Goal: Task Accomplishment & Management: Manage account settings

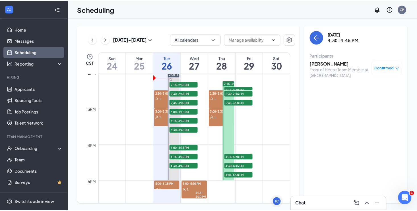
scroll to position [479, 0]
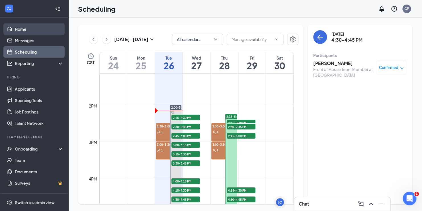
click at [24, 29] on link "Home" at bounding box center [39, 28] width 49 height 11
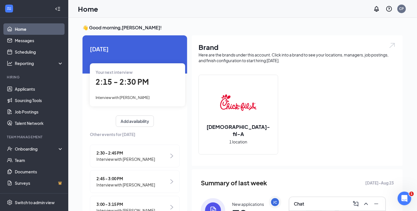
click at [122, 97] on span "Interview with [PERSON_NAME]" at bounding box center [123, 97] width 54 height 5
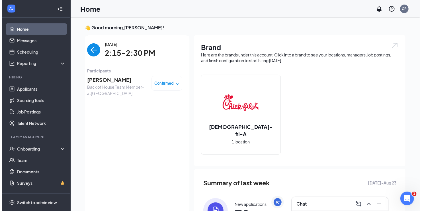
scroll to position [2, 0]
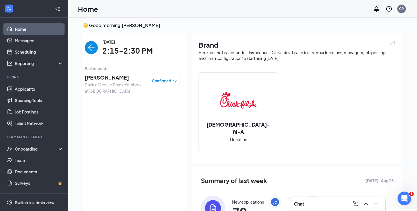
click at [99, 78] on span "[PERSON_NAME]" at bounding box center [115, 77] width 60 height 8
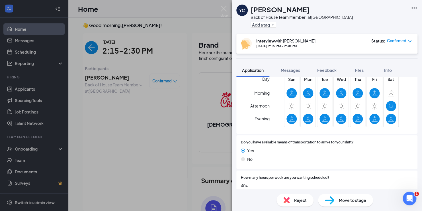
scroll to position [416, 0]
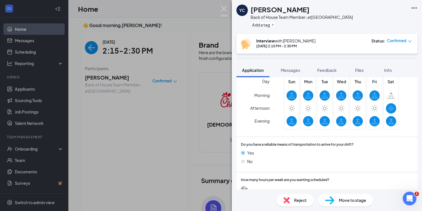
click at [223, 8] on img at bounding box center [223, 11] width 7 height 11
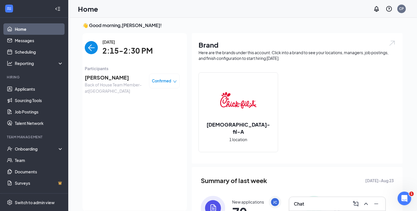
click at [91, 48] on img "back-button" at bounding box center [91, 47] width 13 height 13
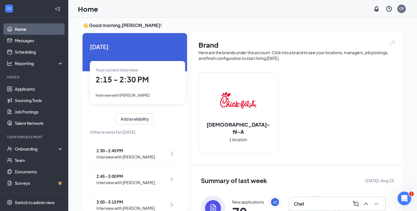
click at [135, 155] on span "Interview with [PERSON_NAME]" at bounding box center [125, 156] width 59 height 6
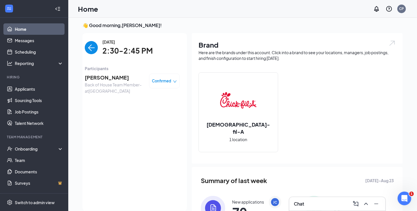
click at [103, 77] on span "[PERSON_NAME]" at bounding box center [115, 77] width 60 height 8
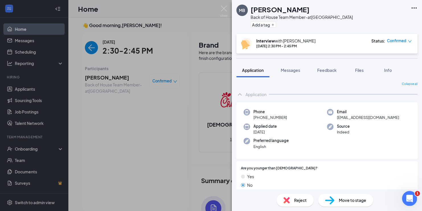
click at [410, 197] on icon "Open Intercom Messenger" at bounding box center [408, 197] width 9 height 9
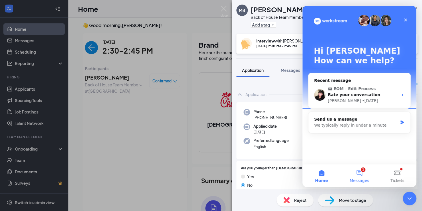
click at [358, 173] on button "1 Messages" at bounding box center [359, 175] width 38 height 23
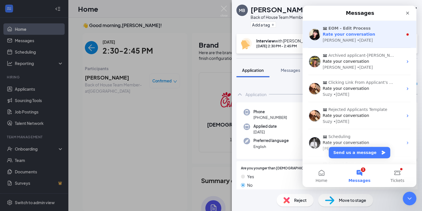
click at [343, 36] on span "Rate your conversation" at bounding box center [348, 34] width 52 height 5
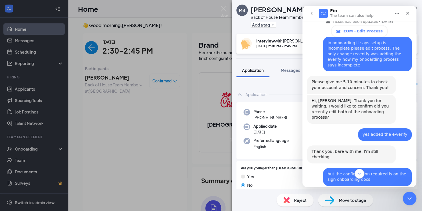
scroll to position [255, 0]
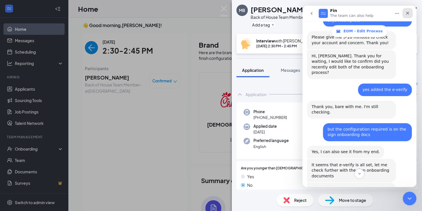
click at [408, 13] on icon "Close" at bounding box center [407, 13] width 3 height 3
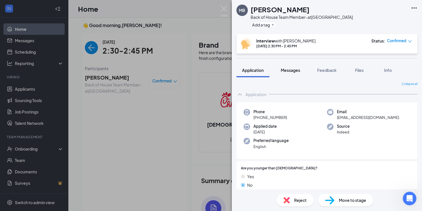
scroll to position [802, 0]
click at [20, 53] on div "MB [PERSON_NAME] Back of House Team Member- at [GEOGRAPHIC_DATA] Add a tag Inte…" at bounding box center [211, 105] width 422 height 211
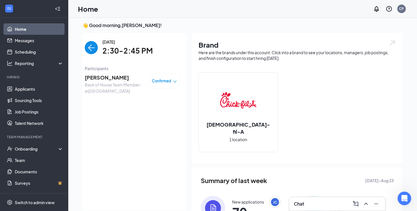
click at [95, 79] on span "[PERSON_NAME]" at bounding box center [115, 77] width 60 height 8
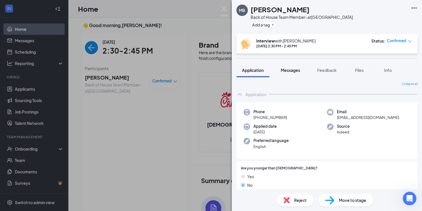
click at [287, 68] on span "Messages" at bounding box center [290, 69] width 19 height 5
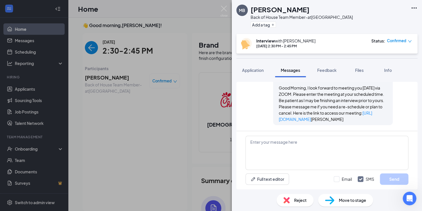
scroll to position [311, 0]
click at [223, 7] on img at bounding box center [223, 11] width 7 height 11
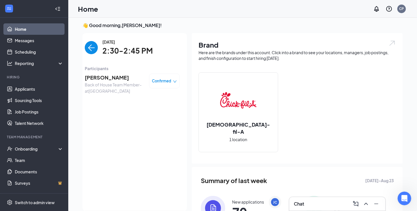
click at [166, 198] on div "[DATE] 2:30-2:45 PM Participants [PERSON_NAME] Back of House Team Member- at [G…" at bounding box center [132, 122] width 95 height 166
click at [86, 48] on img "back-button" at bounding box center [91, 47] width 13 height 13
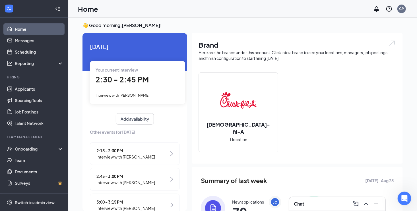
click at [120, 174] on span "2:45 - 3:00 PM" at bounding box center [125, 176] width 59 height 6
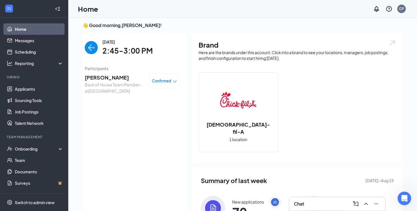
click at [101, 76] on span "[PERSON_NAME]" at bounding box center [115, 77] width 60 height 8
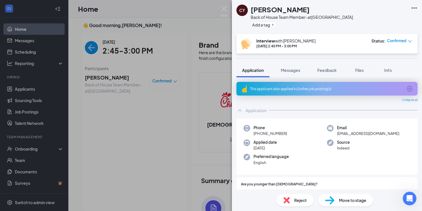
click at [271, 89] on div "This applicant also applied to 1 other job posting(s)" at bounding box center [326, 88] width 153 height 5
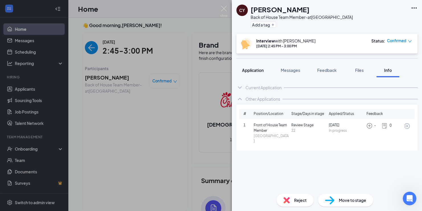
click at [254, 71] on span "Application" at bounding box center [253, 69] width 22 height 5
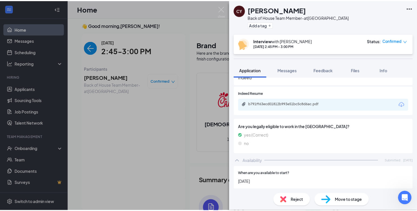
scroll to position [250, 0]
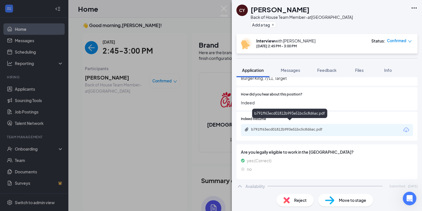
click at [293, 127] on div "b791ff63ecd01812b993e51bc5c8d6ac.pdf" at bounding box center [291, 129] width 80 height 5
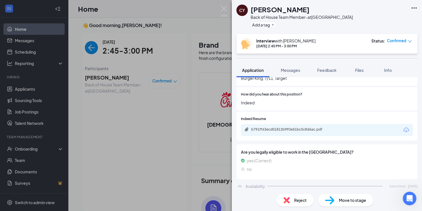
click at [90, 44] on div "[PERSON_NAME] Back of House Team Member- at [GEOGRAPHIC_DATA] Add a tag Intervi…" at bounding box center [211, 105] width 422 height 211
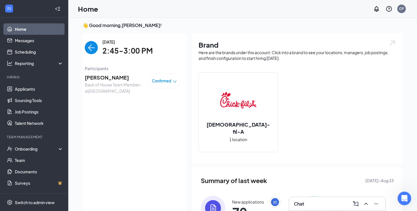
click at [85, 50] on img "back-button" at bounding box center [91, 47] width 13 height 13
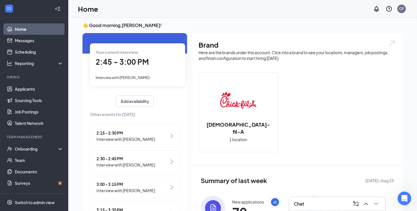
scroll to position [57, 0]
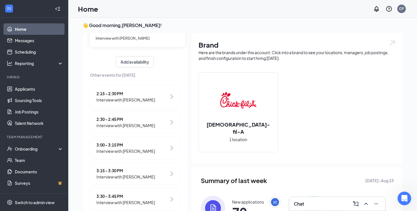
click at [119, 142] on span "3:00 - 3:15 PM" at bounding box center [125, 144] width 59 height 6
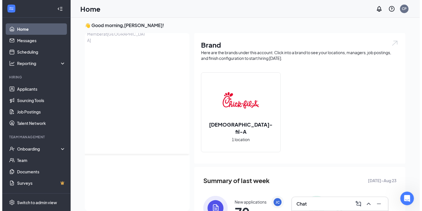
scroll to position [0, 0]
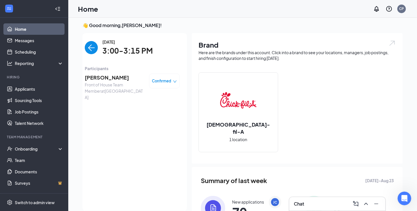
click at [102, 79] on span "[PERSON_NAME]" at bounding box center [115, 77] width 60 height 8
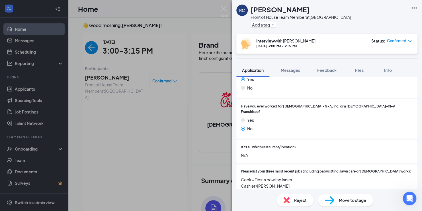
scroll to position [246, 0]
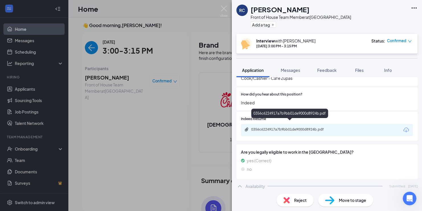
click at [277, 127] on div "0356c6224917a7b9bb01de9000d8924b.pdf" at bounding box center [291, 129] width 80 height 5
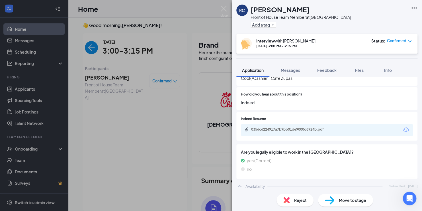
click at [165, 196] on div "RC [PERSON_NAME] Front of House Team Member at [GEOGRAPHIC_DATA] Add a tag Inte…" at bounding box center [211, 105] width 422 height 211
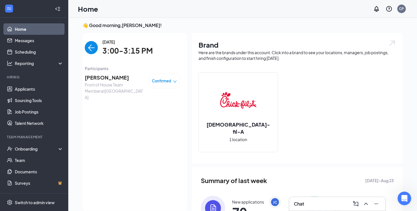
click at [98, 77] on span "[PERSON_NAME]" at bounding box center [115, 77] width 60 height 8
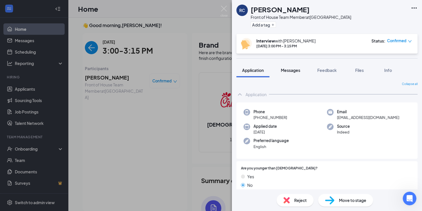
click at [297, 70] on span "Messages" at bounding box center [290, 69] width 19 height 5
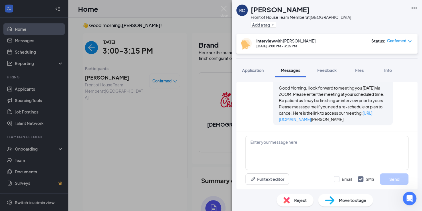
scroll to position [305, 0]
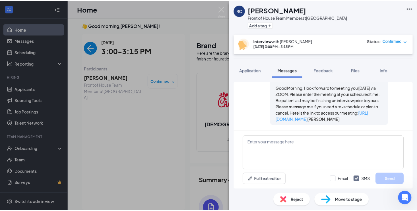
scroll to position [802, 0]
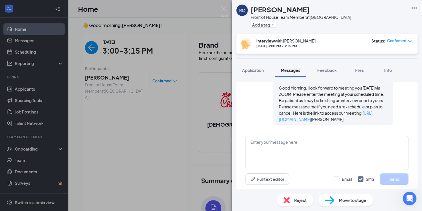
click at [146, 205] on div "RC Reina Cerda Front of House Team Member at Walnut Avenue Add a tag Interview …" at bounding box center [211, 105] width 422 height 211
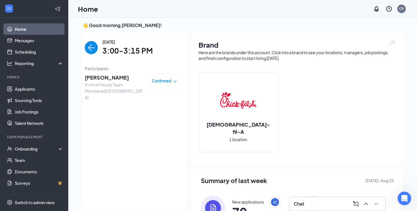
click at [86, 47] on img "back-button" at bounding box center [91, 47] width 13 height 13
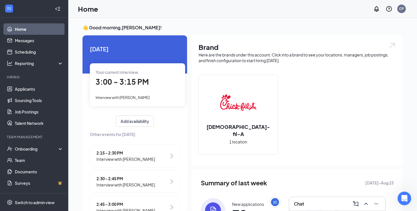
click at [126, 98] on span "Interview with [PERSON_NAME]" at bounding box center [123, 97] width 54 height 5
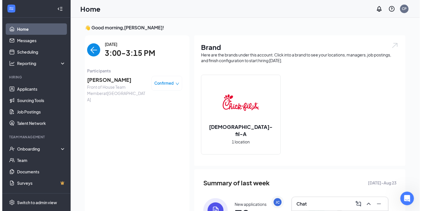
scroll to position [2, 0]
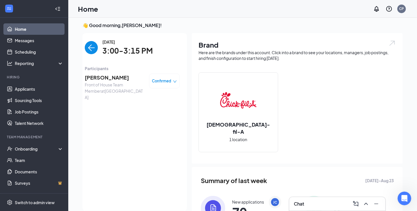
click at [95, 77] on span "[PERSON_NAME]" at bounding box center [115, 77] width 60 height 8
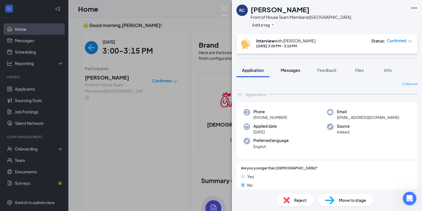
click at [287, 68] on span "Messages" at bounding box center [290, 69] width 19 height 5
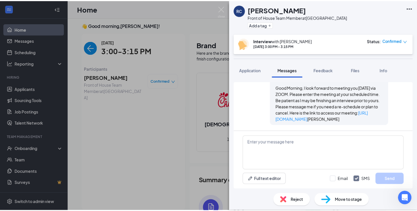
scroll to position [305, 0]
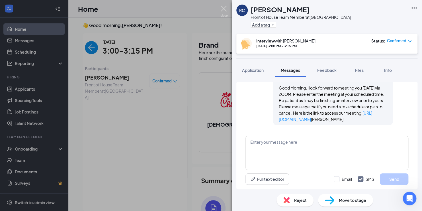
click at [223, 10] on img at bounding box center [223, 11] width 7 height 11
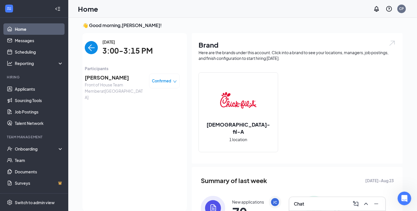
click at [88, 48] on img "back-button" at bounding box center [91, 47] width 13 height 13
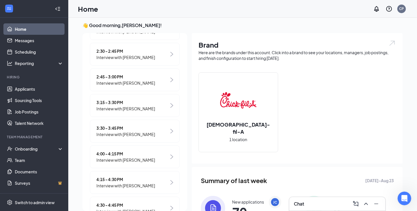
scroll to position [142, 0]
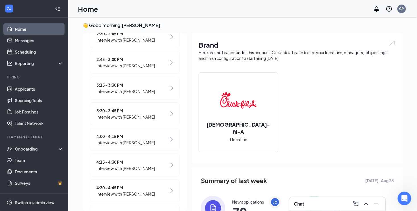
click at [115, 83] on span "3:15 - 3:30 PM" at bounding box center [125, 85] width 59 height 6
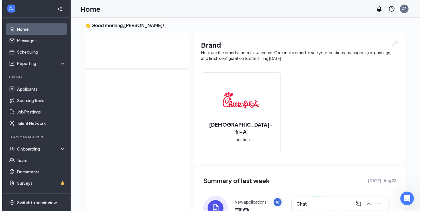
scroll to position [0, 0]
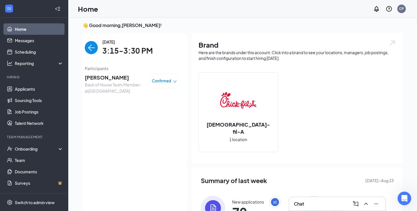
click at [106, 77] on span "Aryanah Clinton" at bounding box center [115, 77] width 60 height 8
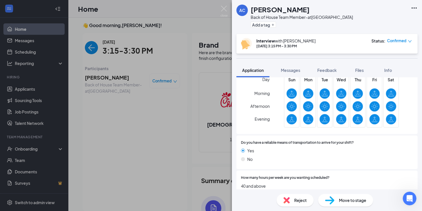
scroll to position [443, 0]
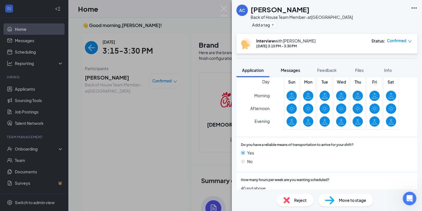
click at [292, 69] on span "Messages" at bounding box center [290, 69] width 19 height 5
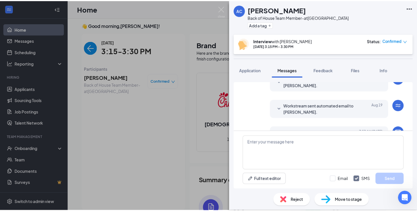
scroll to position [188, 0]
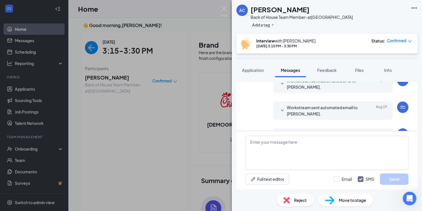
click at [28, 42] on div "AC Aryanah Clinton Back of House Team Member- at Walnut Avenue Add a tag Interv…" at bounding box center [211, 105] width 422 height 211
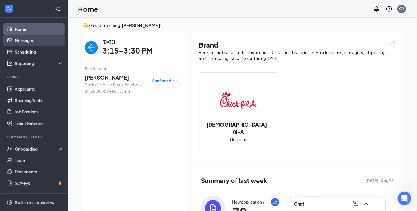
click at [22, 41] on link "Messages" at bounding box center [39, 40] width 49 height 11
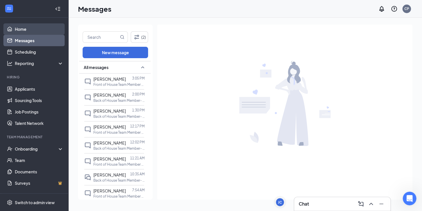
click at [23, 27] on link "Home" at bounding box center [39, 28] width 49 height 11
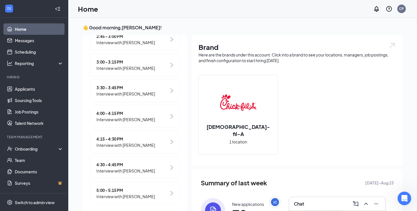
scroll to position [170, 0]
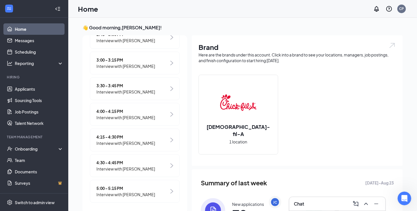
click at [120, 82] on span "3:30 - 3:45 PM" at bounding box center [125, 85] width 59 height 6
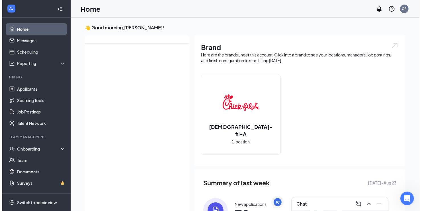
scroll to position [0, 0]
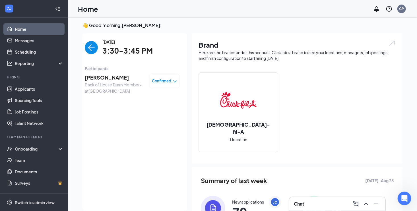
click at [98, 77] on span "Anna Anneler" at bounding box center [115, 77] width 60 height 8
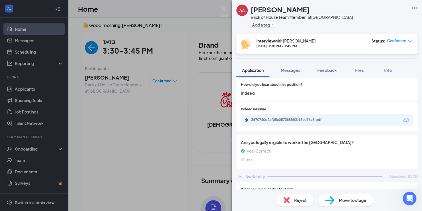
scroll to position [233, 0]
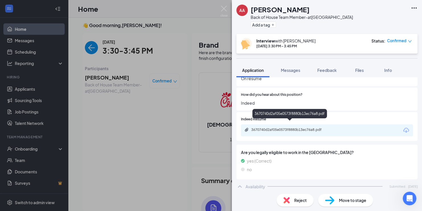
click at [289, 127] on div "3670740d2af05e0573f8880b13ec76a8.pdf" at bounding box center [291, 129] width 80 height 5
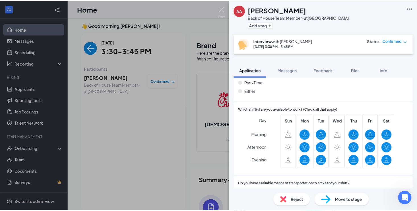
scroll to position [404, 0]
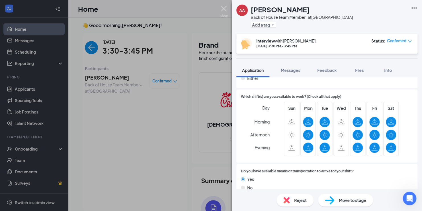
click at [223, 9] on img at bounding box center [223, 11] width 7 height 11
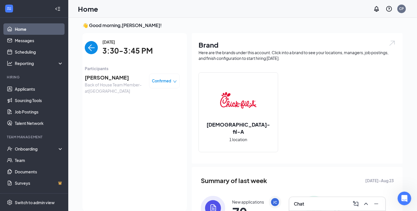
click at [87, 50] on img "back-button" at bounding box center [91, 47] width 13 height 13
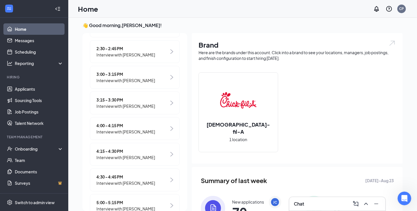
scroll to position [142, 0]
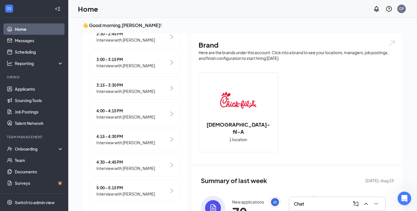
click at [120, 108] on span "4:00 - 4:15 PM" at bounding box center [125, 110] width 59 height 6
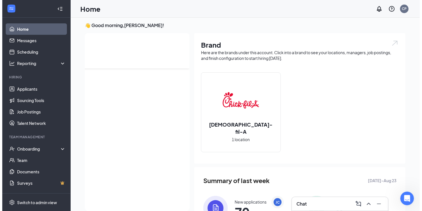
scroll to position [0, 0]
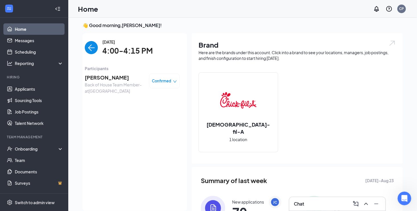
click at [105, 76] on span "Lopez Anthony" at bounding box center [115, 77] width 60 height 8
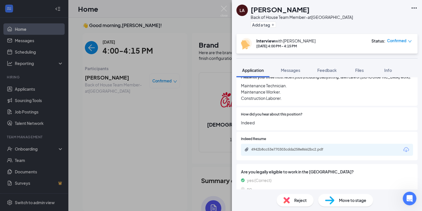
scroll to position [228, 0]
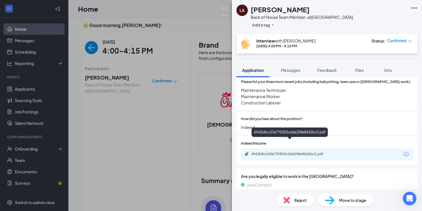
click at [269, 151] on div "4942b8cc53e770303cdda258e8662bc2.pdf" at bounding box center [291, 153] width 80 height 5
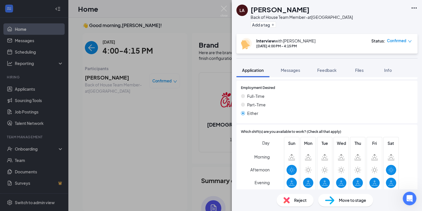
scroll to position [445, 0]
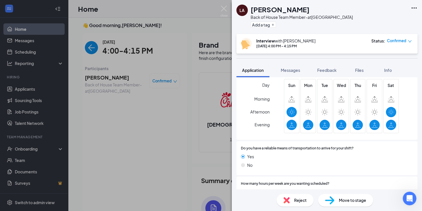
click at [25, 56] on div "LA Lopez Anthony Back of House Team Member- at Walnut Avenue Add a tag Intervie…" at bounding box center [211, 105] width 422 height 211
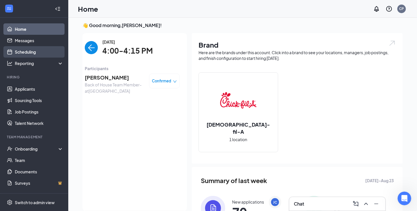
click at [20, 50] on link "Scheduling" at bounding box center [39, 51] width 49 height 11
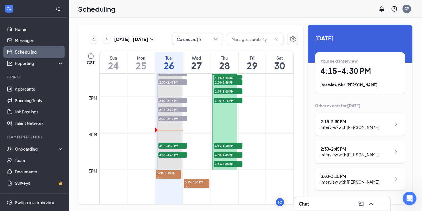
scroll to position [536, 0]
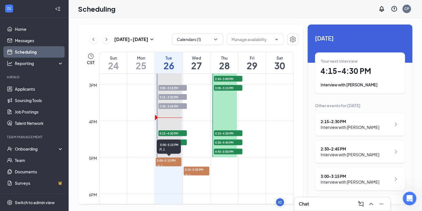
click at [167, 161] on span "5:00-5:15 PM" at bounding box center [169, 160] width 26 height 6
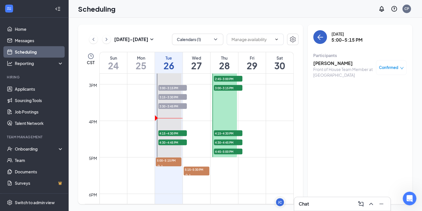
click at [322, 39] on icon "ArrowLeft" at bounding box center [320, 37] width 7 height 7
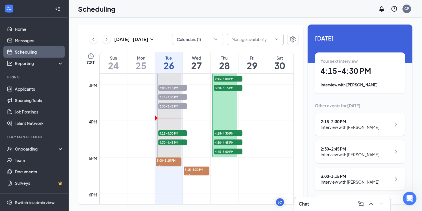
click at [244, 40] on input "text" at bounding box center [251, 39] width 40 height 6
click at [277, 38] on icon "ChevronUp" at bounding box center [276, 39] width 5 height 5
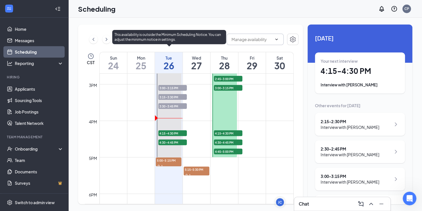
click at [168, 120] on div at bounding box center [169, 102] width 25 height 109
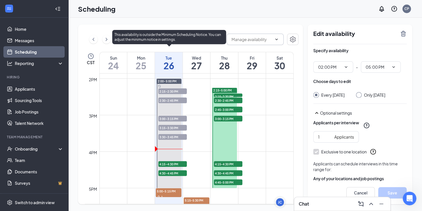
scroll to position [451, 0]
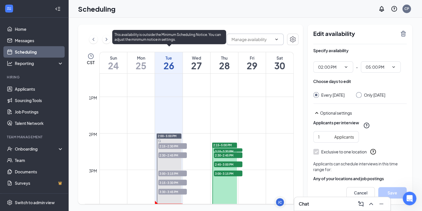
click at [164, 134] on span "2:00-5:00 PM" at bounding box center [167, 136] width 19 height 4
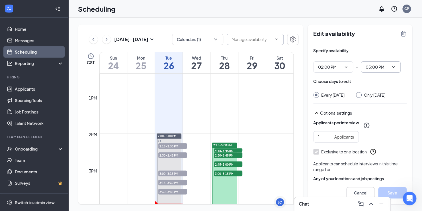
click at [393, 65] on icon "ChevronDown" at bounding box center [393, 67] width 5 height 5
click at [369, 109] on div "04:00 PM" at bounding box center [373, 107] width 17 height 6
type input "04:00 PM"
click at [390, 191] on button "Save" at bounding box center [392, 192] width 28 height 11
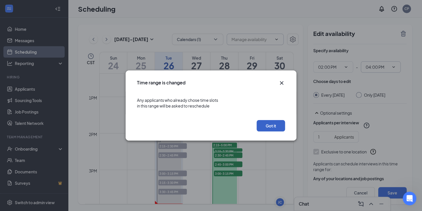
click at [269, 124] on button "Got it" at bounding box center [270, 125] width 28 height 11
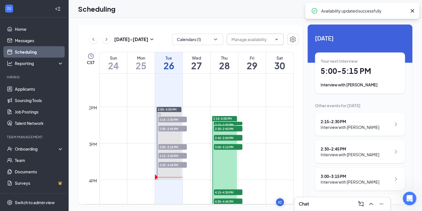
scroll to position [564, 0]
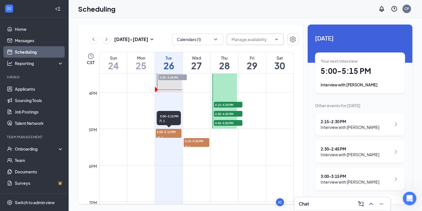
click at [164, 132] on span "5:00-5:15 PM" at bounding box center [169, 132] width 26 height 6
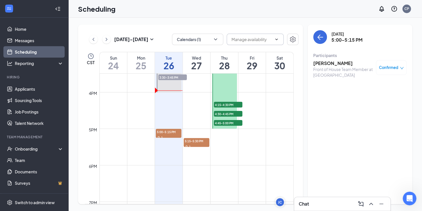
click at [323, 63] on h3 "Gabriella Paniagua" at bounding box center [343, 63] width 60 height 6
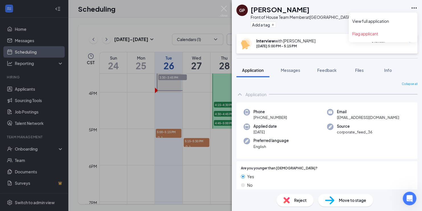
click at [413, 8] on icon "Ellipses" at bounding box center [413, 8] width 7 height 7
click at [364, 21] on link "View full application" at bounding box center [382, 21] width 61 height 6
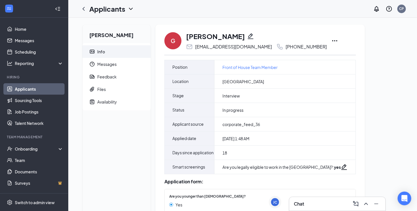
click at [332, 40] on icon "Ellipses" at bounding box center [335, 40] width 7 height 7
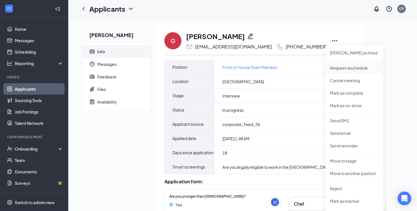
click at [340, 67] on p "Request reschedule" at bounding box center [354, 68] width 49 height 6
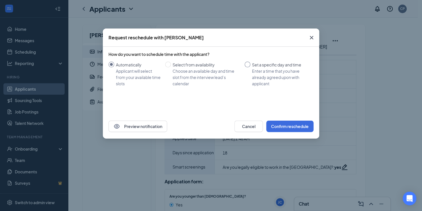
click at [247, 64] on input "Set a specific day and time Enter a time that you have already agreed upon with…" at bounding box center [247, 64] width 6 height 6
radio input "true"
radio input "false"
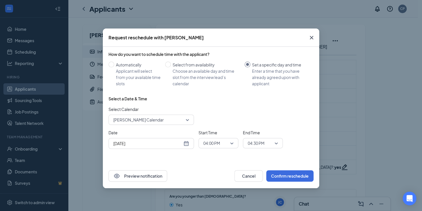
click at [187, 143] on div "Aug 26, 2025" at bounding box center [151, 143] width 76 height 6
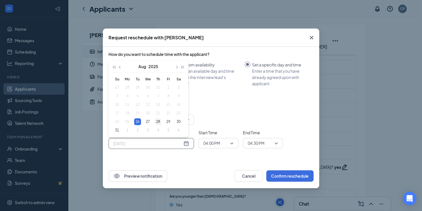
type input "Aug 28, 2025"
click at [158, 122] on div "28" at bounding box center [158, 121] width 7 height 7
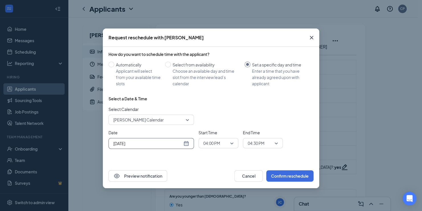
click at [231, 143] on span "04:00 PM" at bounding box center [218, 143] width 30 height 9
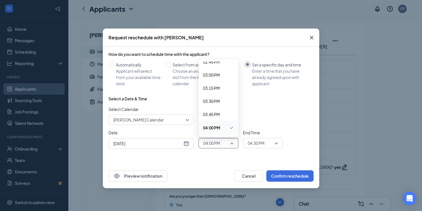
scroll to position [836, 0]
click at [210, 123] on span "05:00 PM" at bounding box center [211, 123] width 17 height 6
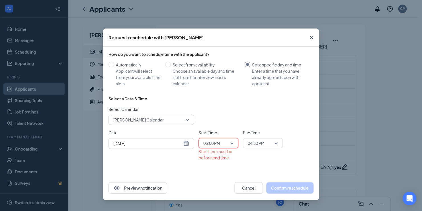
click at [263, 144] on span "04:30 PM" at bounding box center [256, 143] width 17 height 9
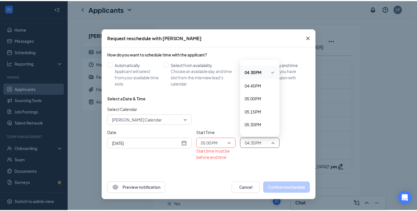
scroll to position [862, 0]
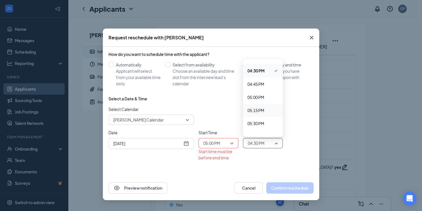
click at [256, 109] on span "05:15 PM" at bounding box center [255, 110] width 17 height 6
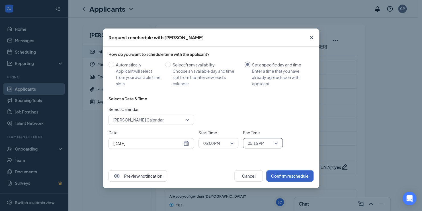
click at [276, 175] on button "Confirm reschedule" at bounding box center [289, 175] width 47 height 11
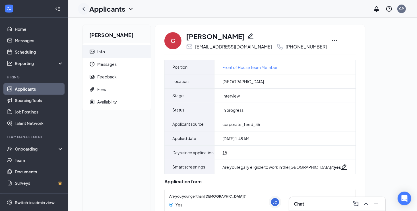
click at [83, 8] on icon "ChevronLeft" at bounding box center [83, 8] width 7 height 7
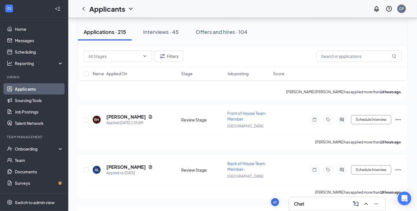
scroll to position [114, 0]
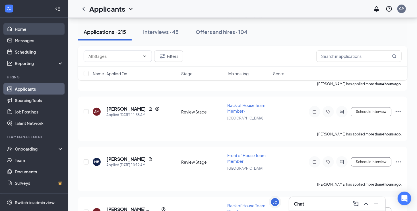
click at [23, 28] on link "Home" at bounding box center [39, 28] width 49 height 11
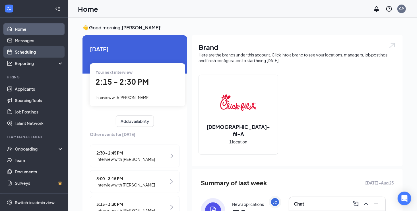
click at [31, 49] on link "Scheduling" at bounding box center [39, 51] width 49 height 11
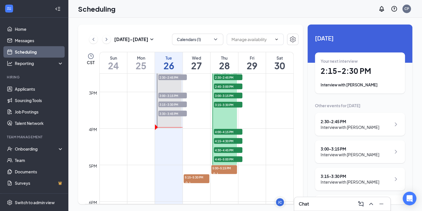
scroll to position [536, 0]
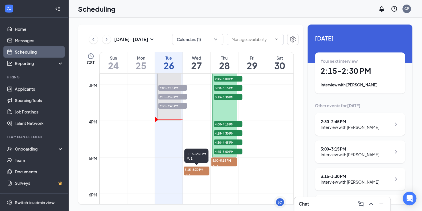
click at [192, 170] on span "5:15-5:30 PM" at bounding box center [197, 169] width 26 height 6
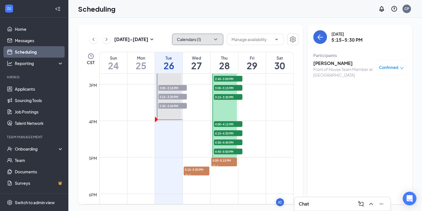
click at [202, 40] on button "Calendars (1)" at bounding box center [197, 39] width 51 height 11
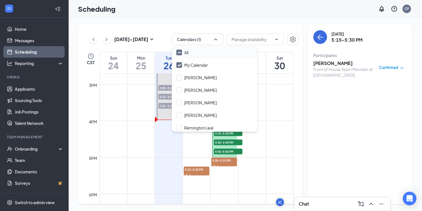
click at [183, 51] on input "All" at bounding box center [182, 53] width 12 height 6
checkbox input "true"
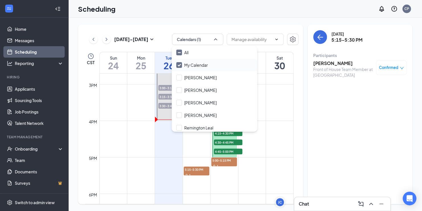
checkbox input "true"
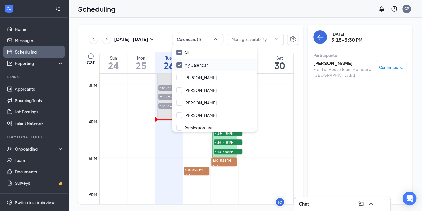
checkbox input "true"
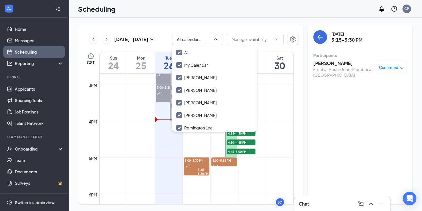
click at [274, 121] on td at bounding box center [196, 124] width 194 height 9
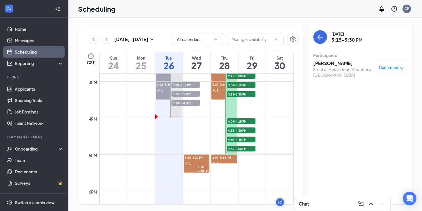
scroll to position [564, 0]
